Goal: Task Accomplishment & Management: Use online tool/utility

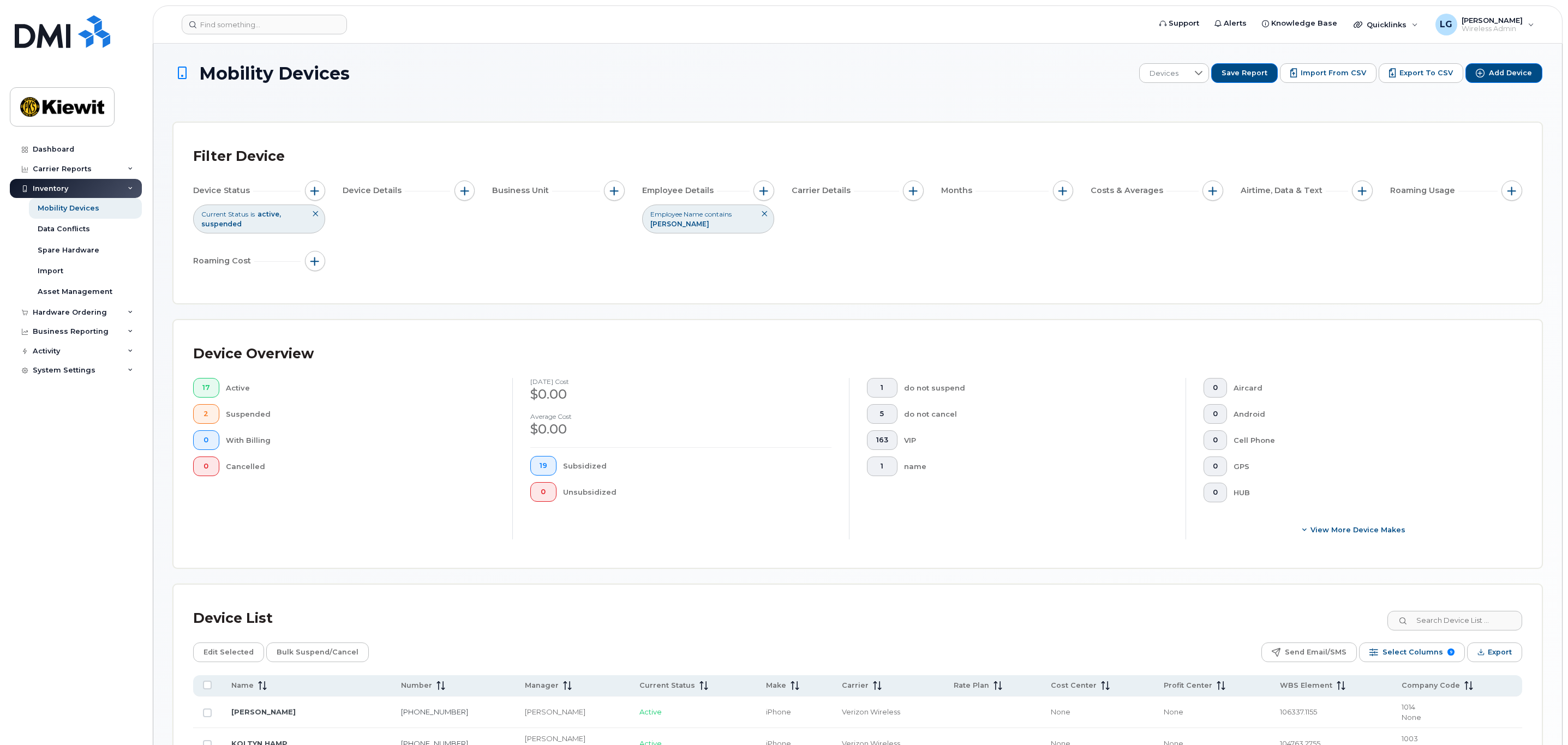
click at [764, 215] on icon at bounding box center [764, 214] width 6 height 6
click at [614, 190] on span "button" at bounding box center [615, 191] width 9 height 9
click at [652, 274] on label "WBS Element" at bounding box center [653, 275] width 53 height 10
click at [622, 274] on input "WBS Element" at bounding box center [617, 276] width 9 height 9
checkbox input "true"
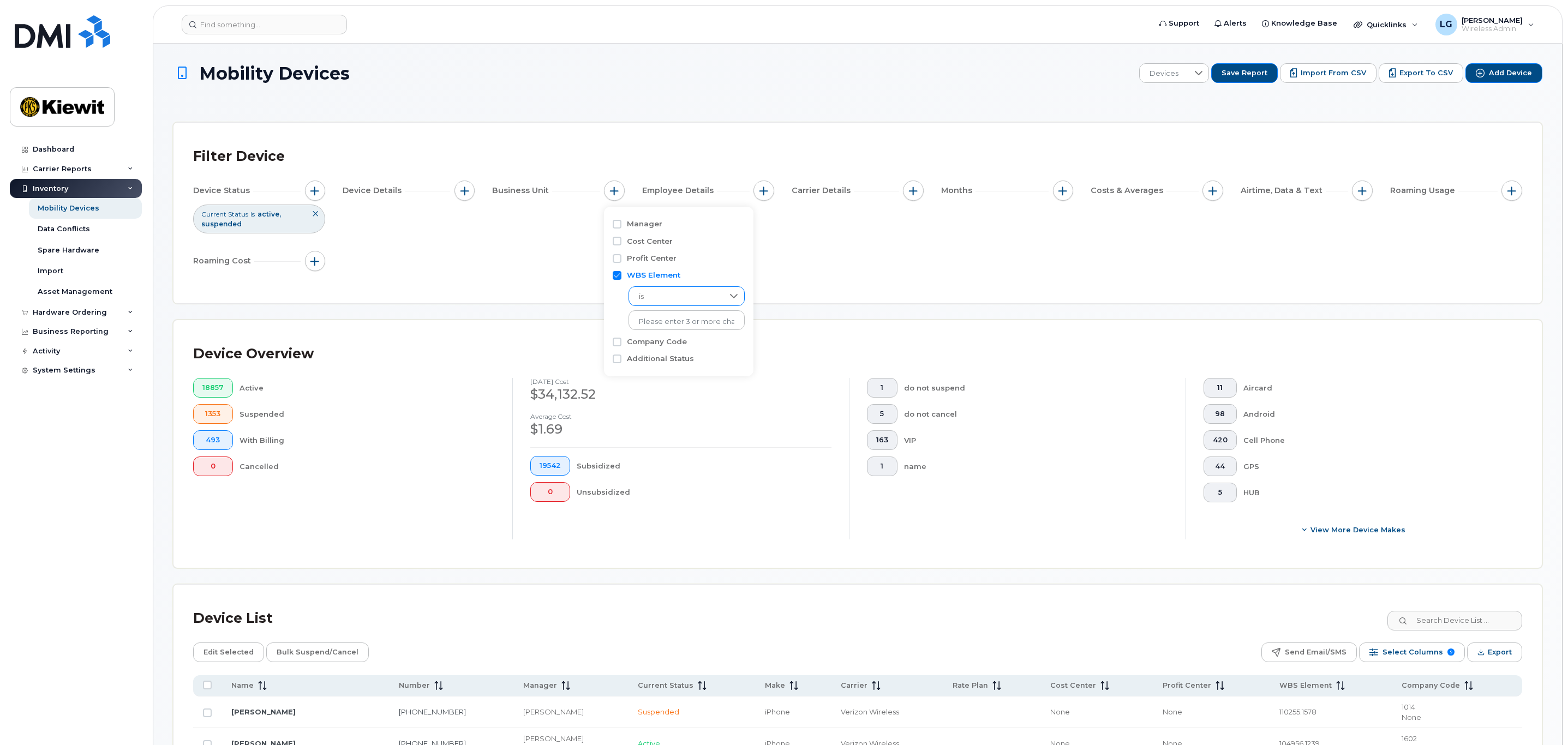
click at [689, 302] on span "is" at bounding box center [676, 297] width 94 height 20
click at [671, 360] on li "contains" at bounding box center [684, 365] width 111 height 19
click at [676, 319] on input "text" at bounding box center [687, 320] width 117 height 20
click at [664, 321] on input "106" at bounding box center [687, 320] width 117 height 20
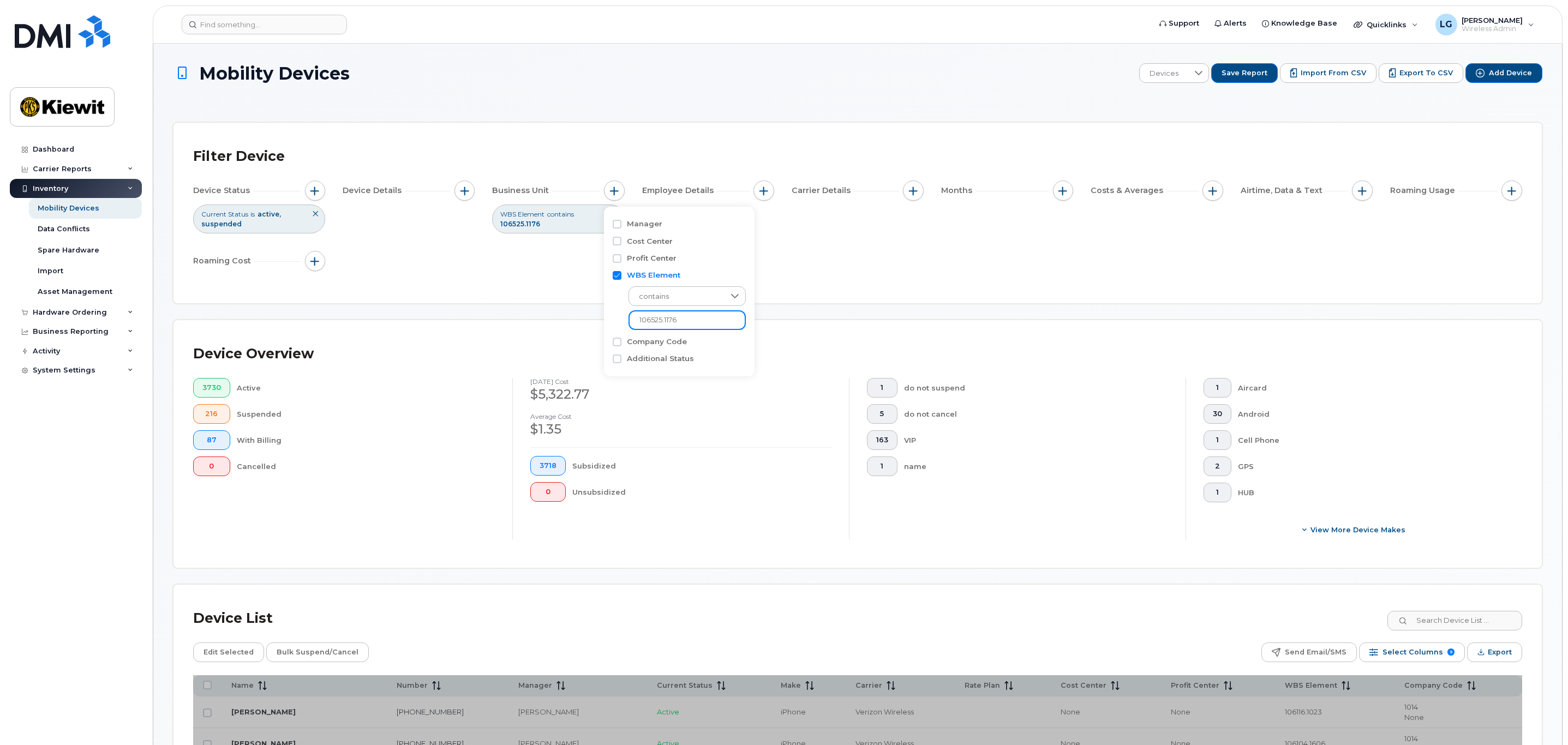
type input "106525.1176"
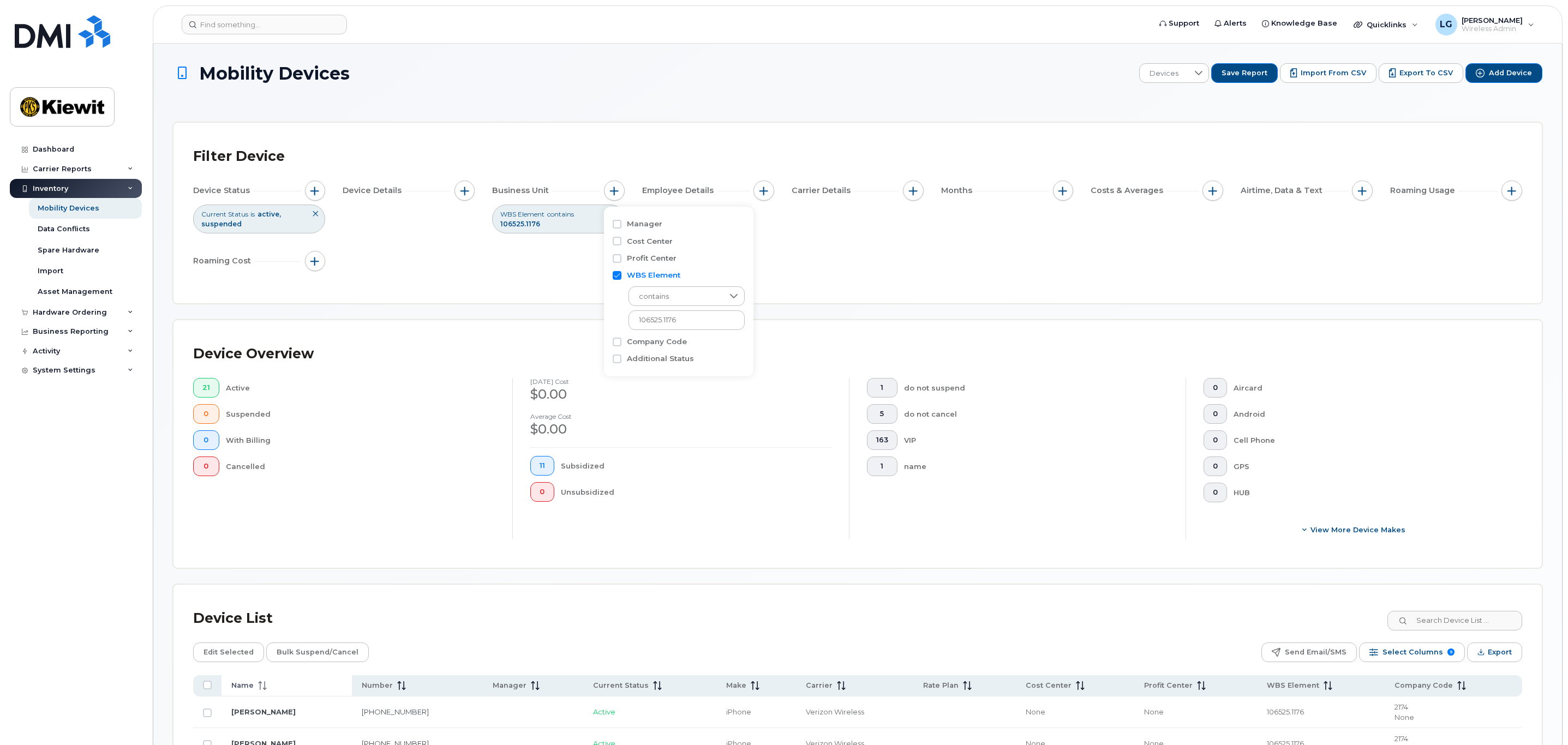
click at [253, 685] on span at bounding box center [260, 685] width 13 height 10
